Goal: Task Accomplishment & Management: Use online tool/utility

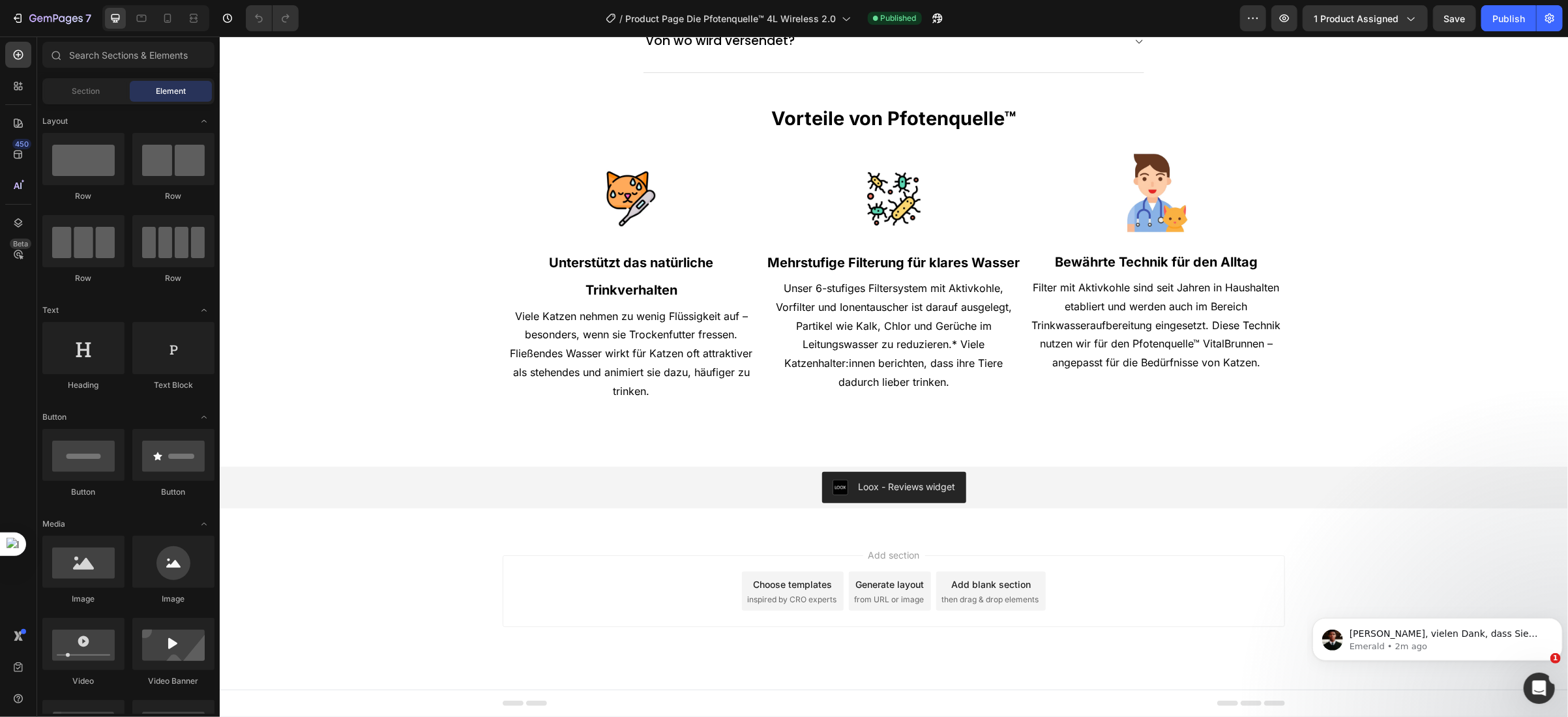
scroll to position [4485, 0]
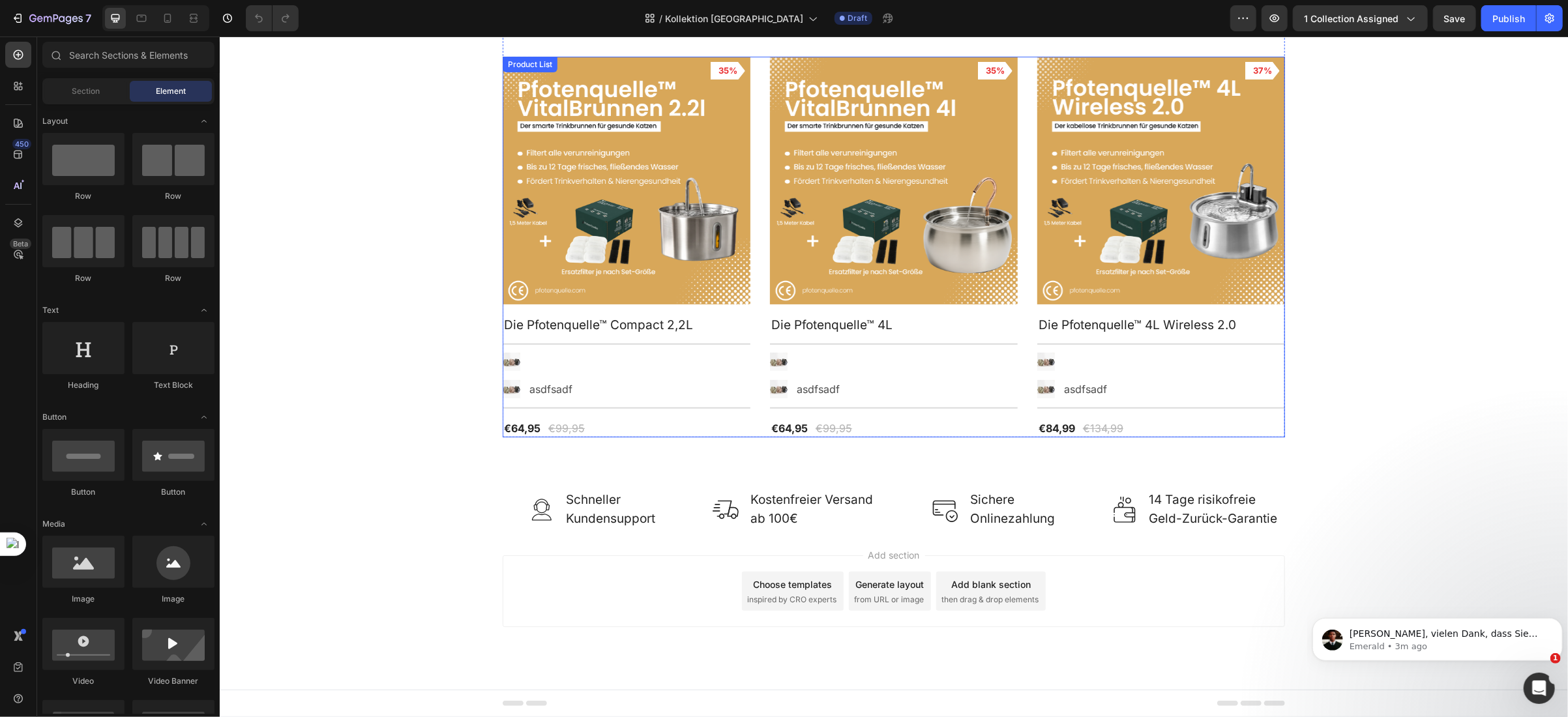
click at [748, 375] on div "Product Images 35% Product Badge Row Die Pfotenquelle™ Compact 2,2L Product Tit…" at bounding box center [893, 247] width 783 height 381
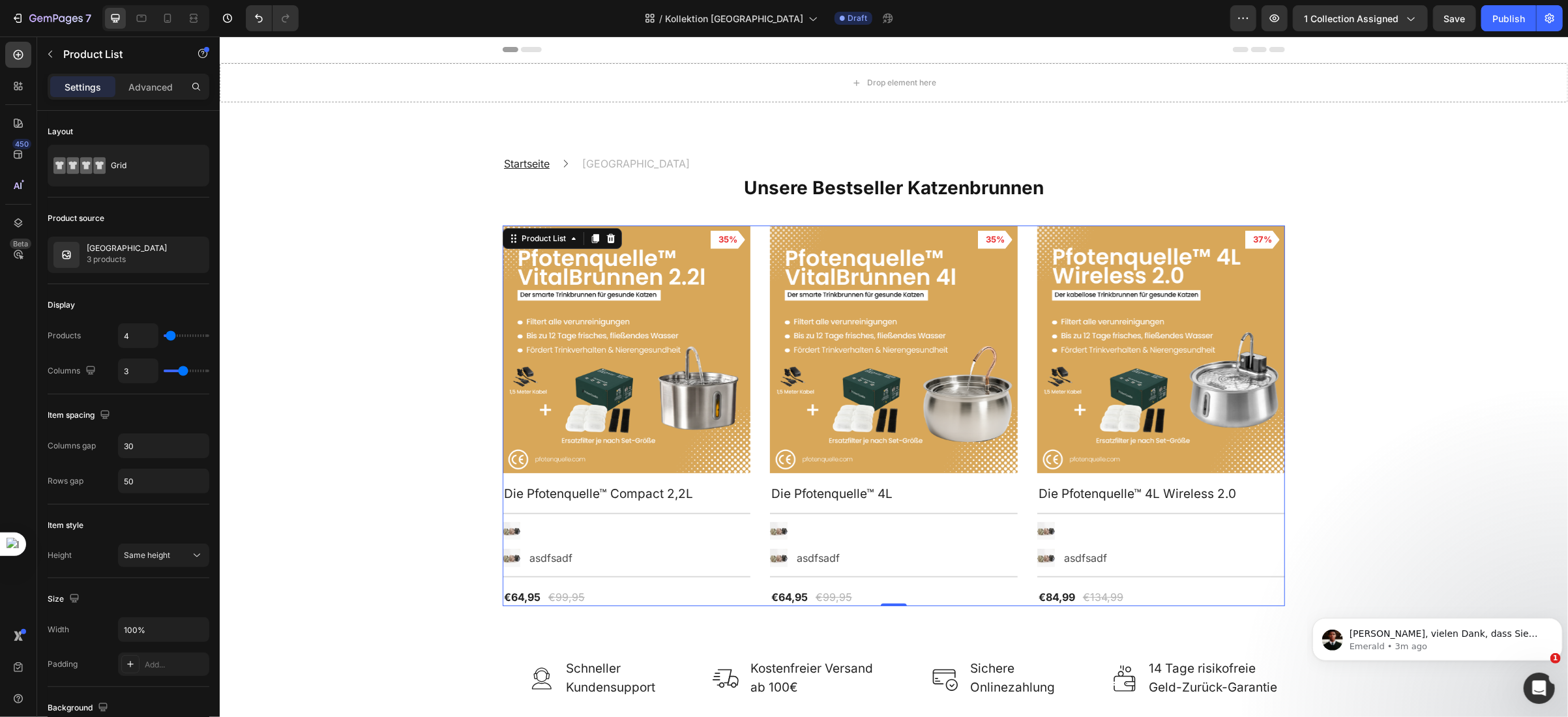
click at [745, 363] on div "Product Images 35% Product Badge Row Die Pfotenquelle™ Compact 2,2L Product Tit…" at bounding box center [893, 415] width 783 height 381
click at [1021, 512] on div "Product Images 35% Product Badge Row Die Pfotenquelle™ Compact 2,2L Product Tit…" at bounding box center [893, 415] width 783 height 381
click at [1022, 470] on div "Product Images 35% Product Badge Row Die Pfotenquelle™ Compact 2,2L Product Tit…" at bounding box center [893, 415] width 783 height 381
click at [111, 260] on p "3 products" at bounding box center [127, 260] width 80 height 13
click at [105, 214] on div "Product source" at bounding box center [128, 219] width 162 height 21
